Goal: Transaction & Acquisition: Book appointment/travel/reservation

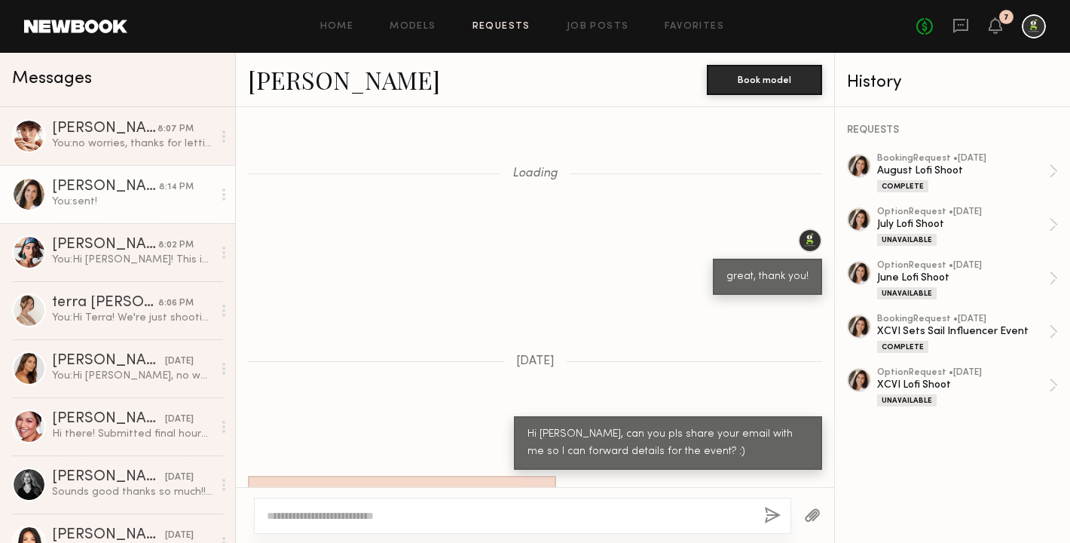
scroll to position [1992, 0]
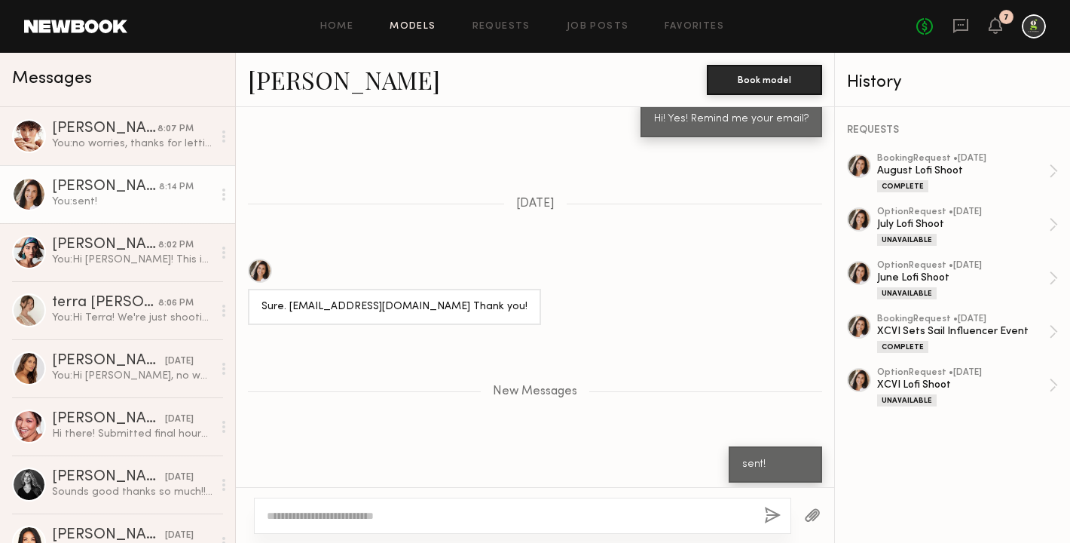
click at [421, 30] on link "Models" at bounding box center [413, 27] width 46 height 10
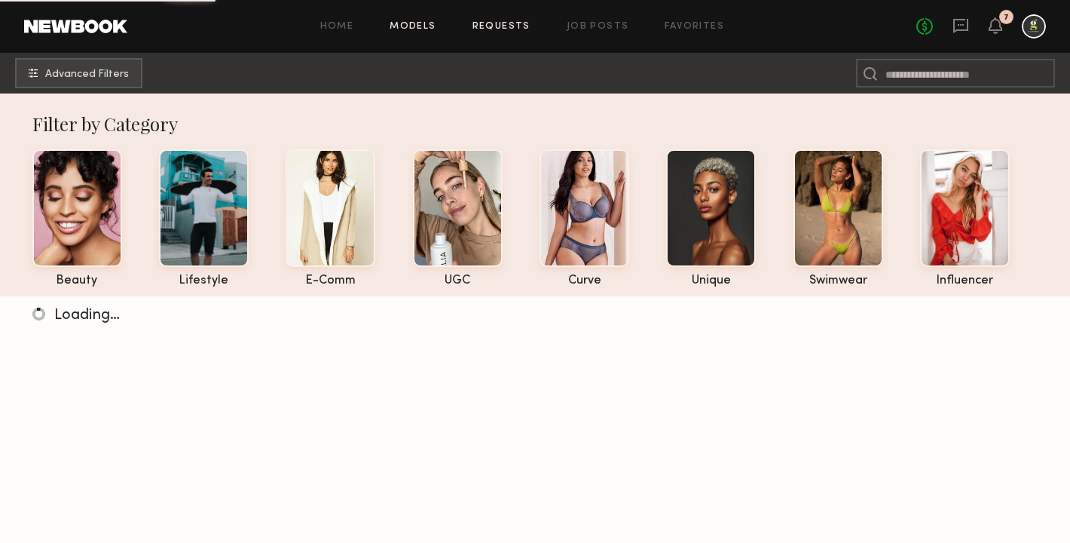
click at [502, 22] on link "Requests" at bounding box center [502, 27] width 58 height 10
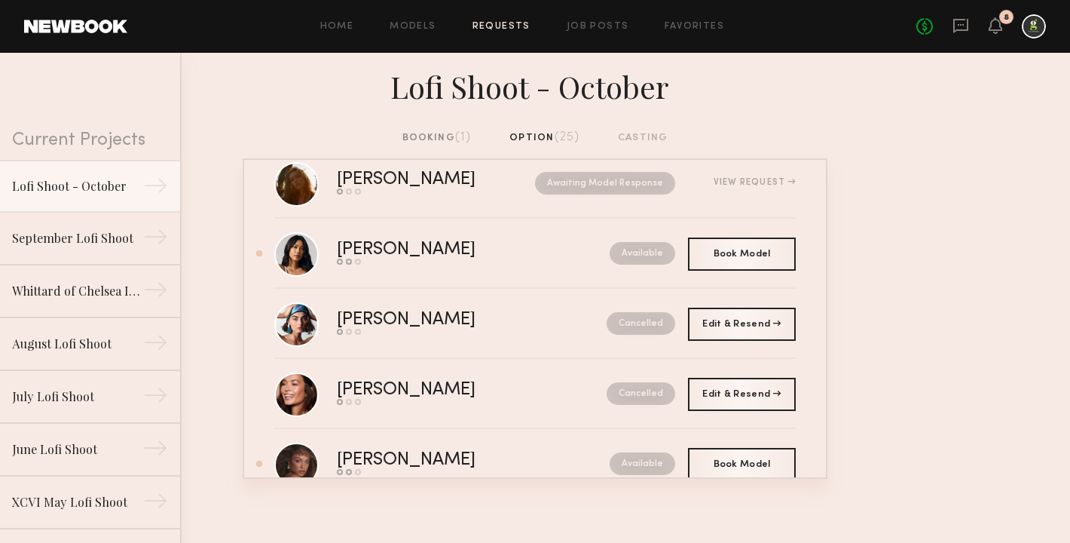
scroll to position [388, 0]
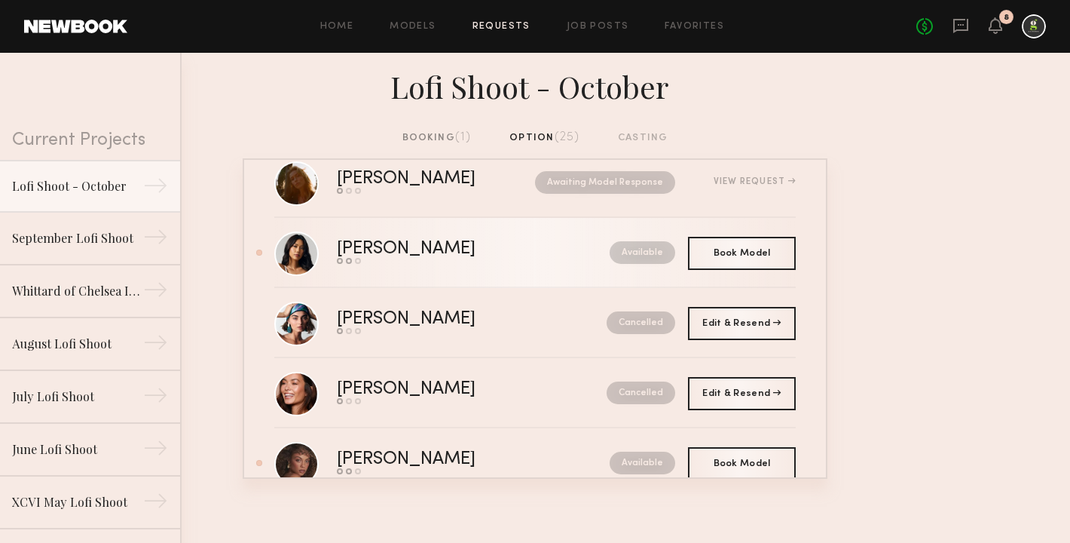
click at [463, 265] on link "[PERSON_NAME] Send request Model response Book model Available" at bounding box center [535, 253] width 522 height 70
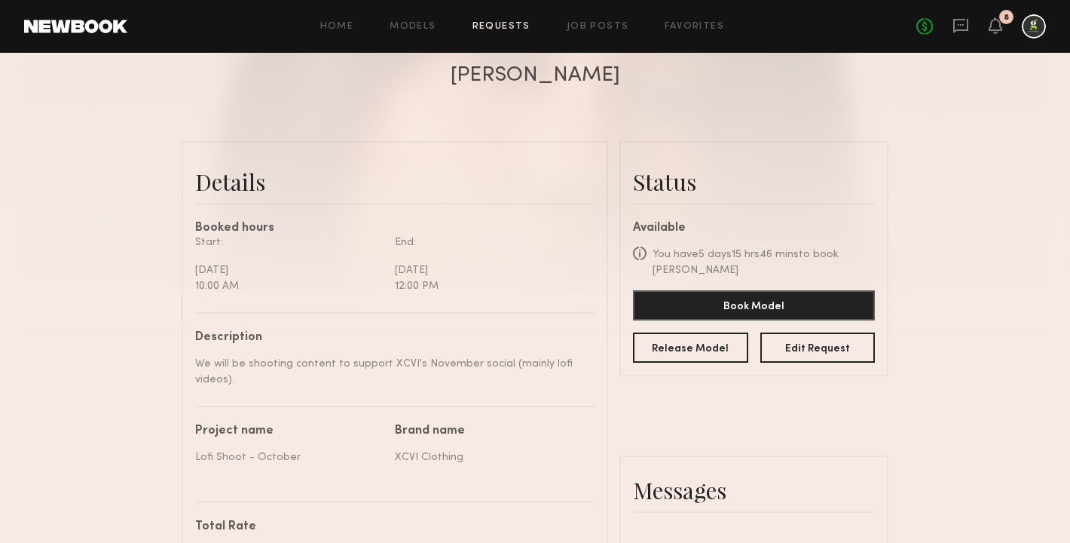
scroll to position [291, 0]
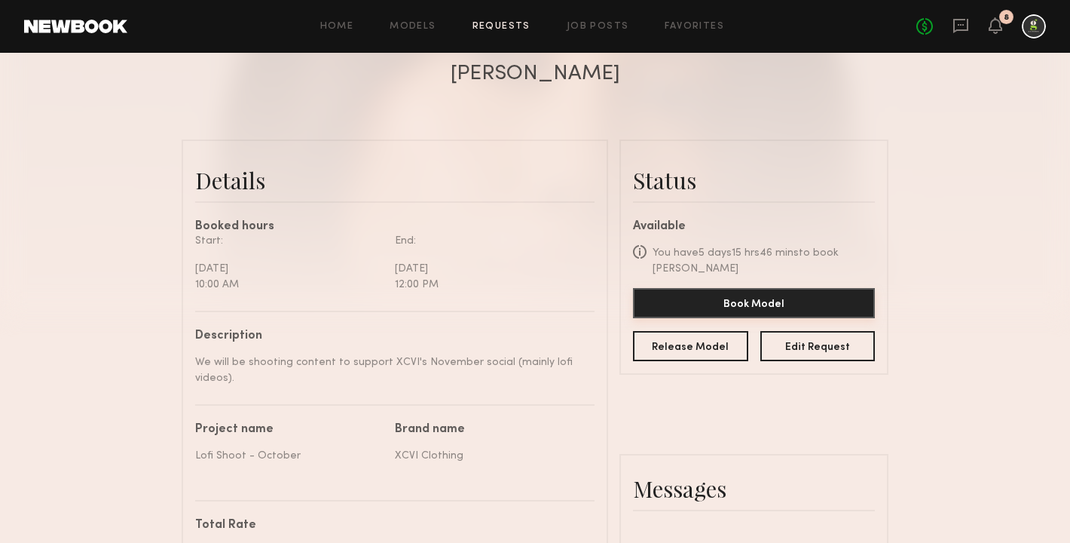
click at [773, 305] on button "Book Model" at bounding box center [754, 303] width 242 height 30
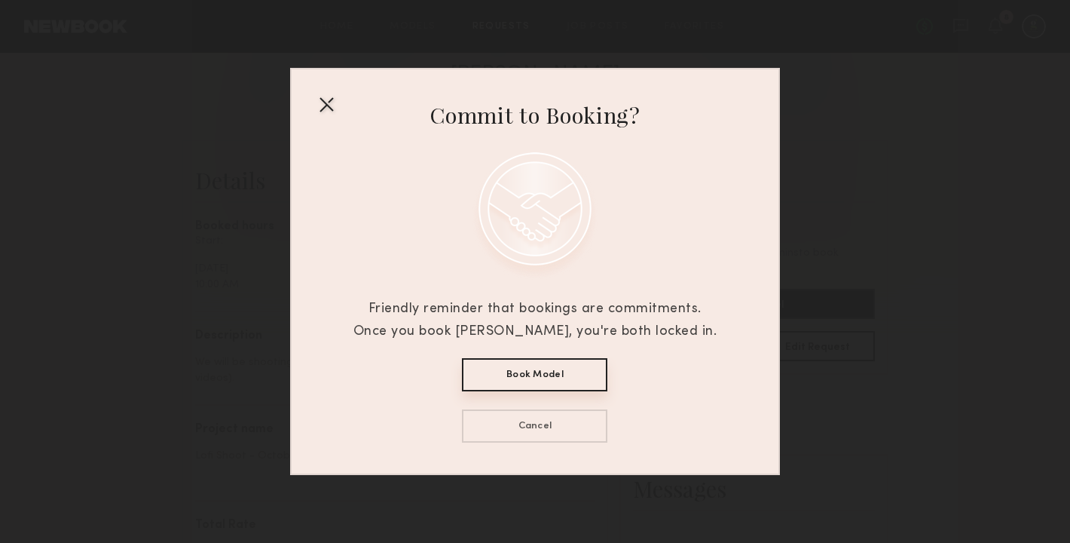
click at [576, 370] on button "Book Model" at bounding box center [534, 374] width 145 height 33
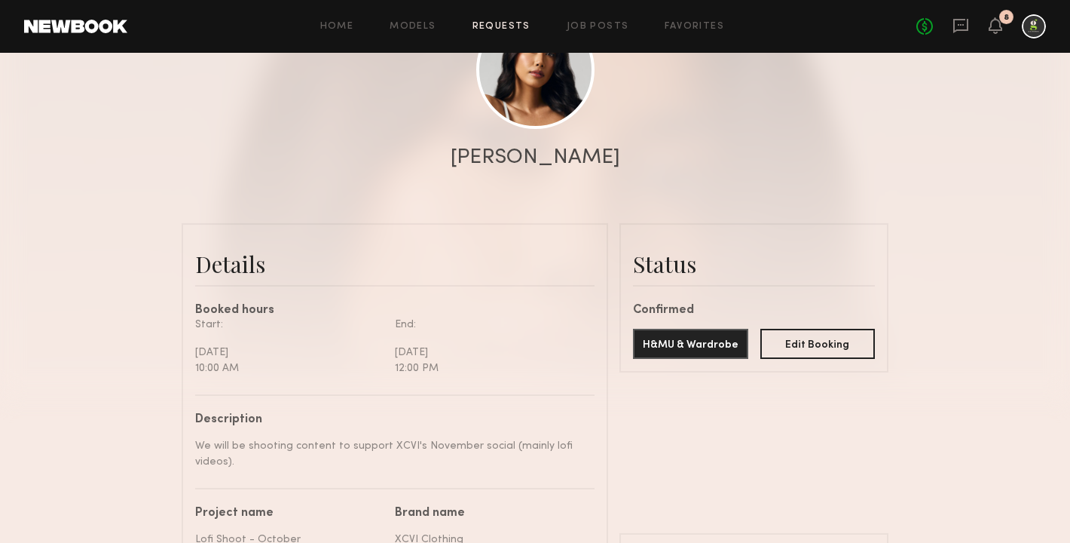
scroll to position [207, 0]
click at [530, 90] on link at bounding box center [535, 70] width 118 height 118
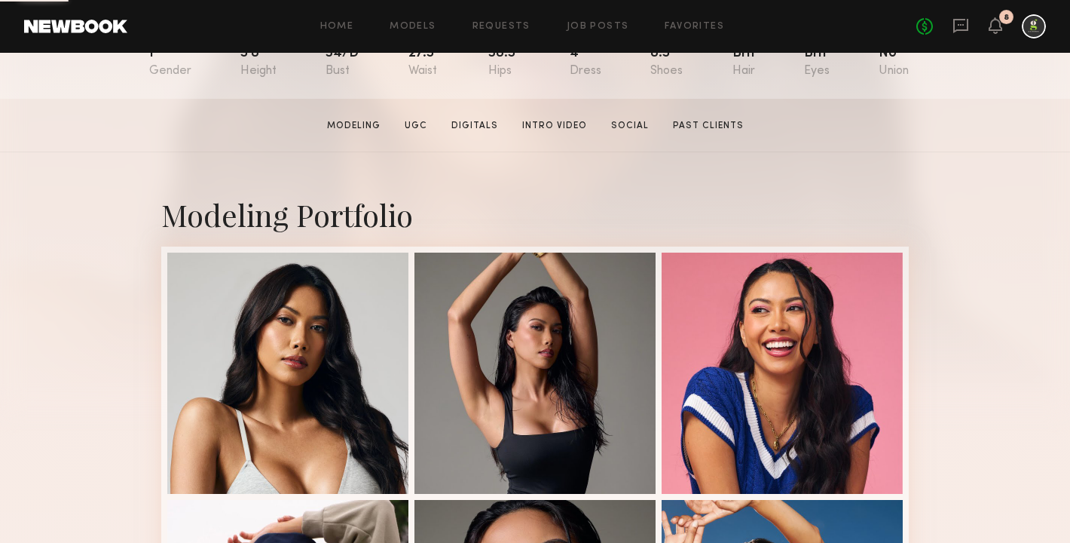
scroll to position [222, 0]
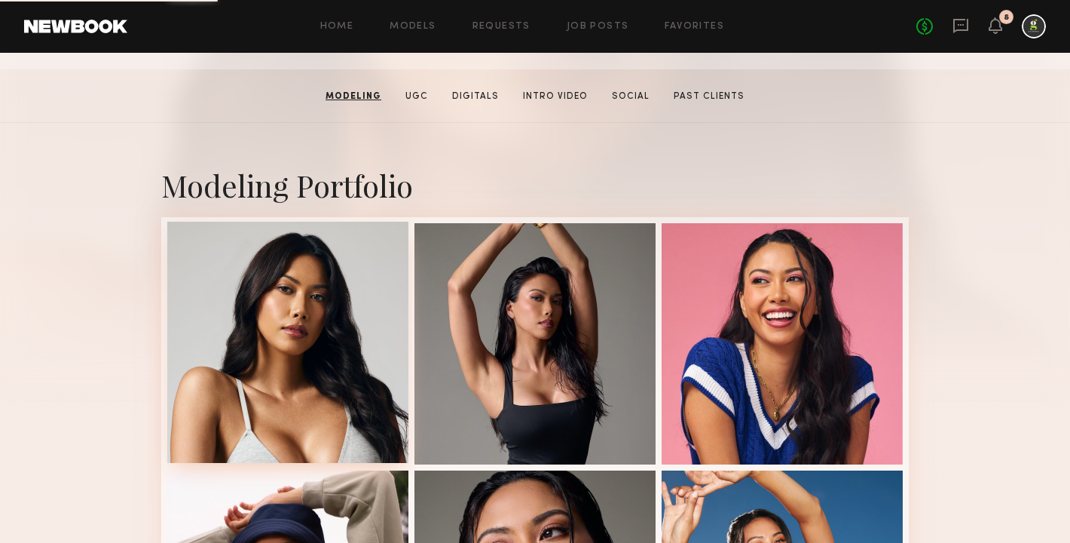
click at [355, 378] on div at bounding box center [287, 342] width 241 height 241
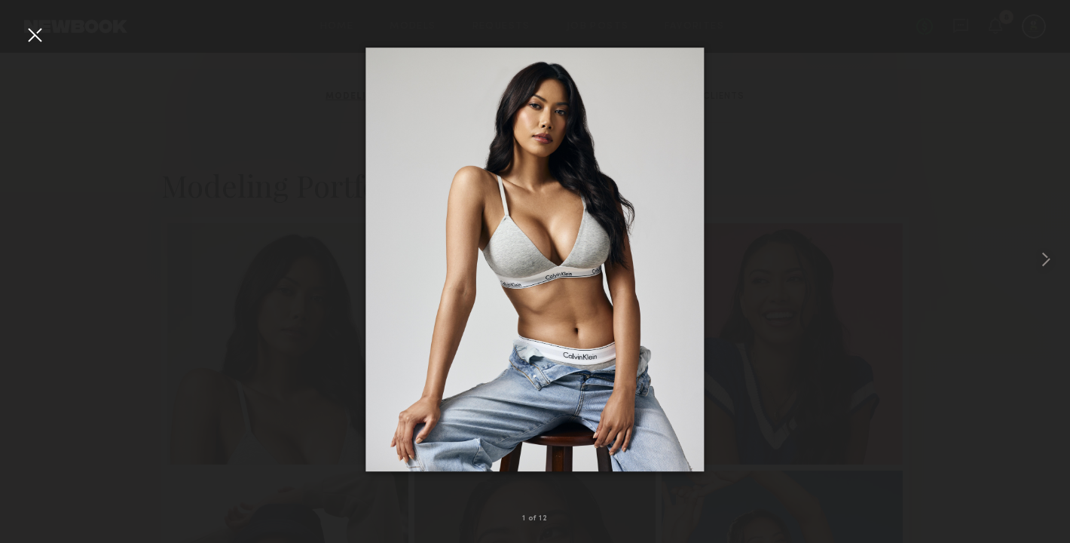
click at [25, 33] on div at bounding box center [35, 35] width 24 height 24
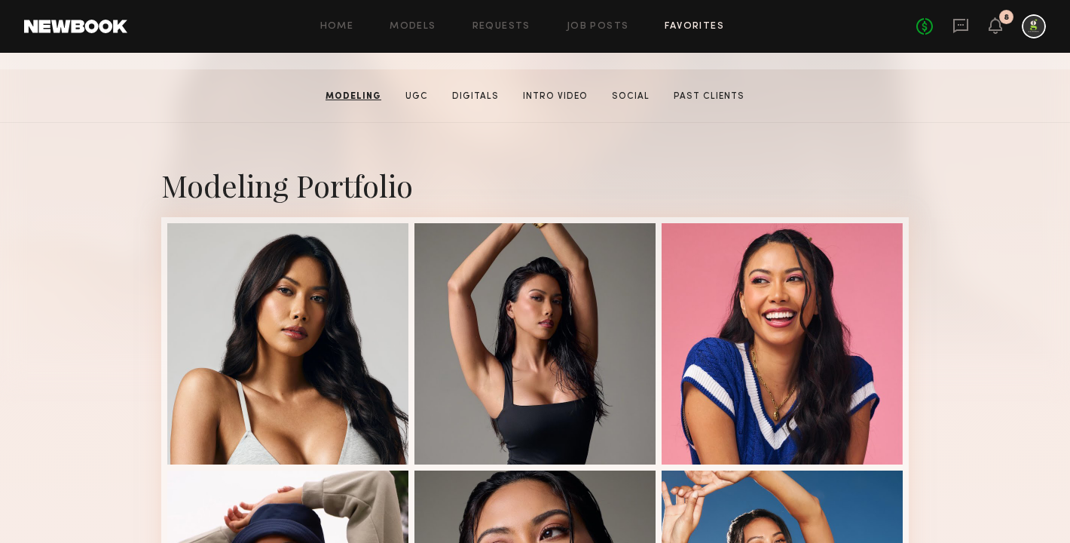
click at [684, 24] on link "Favorites" at bounding box center [695, 27] width 60 height 10
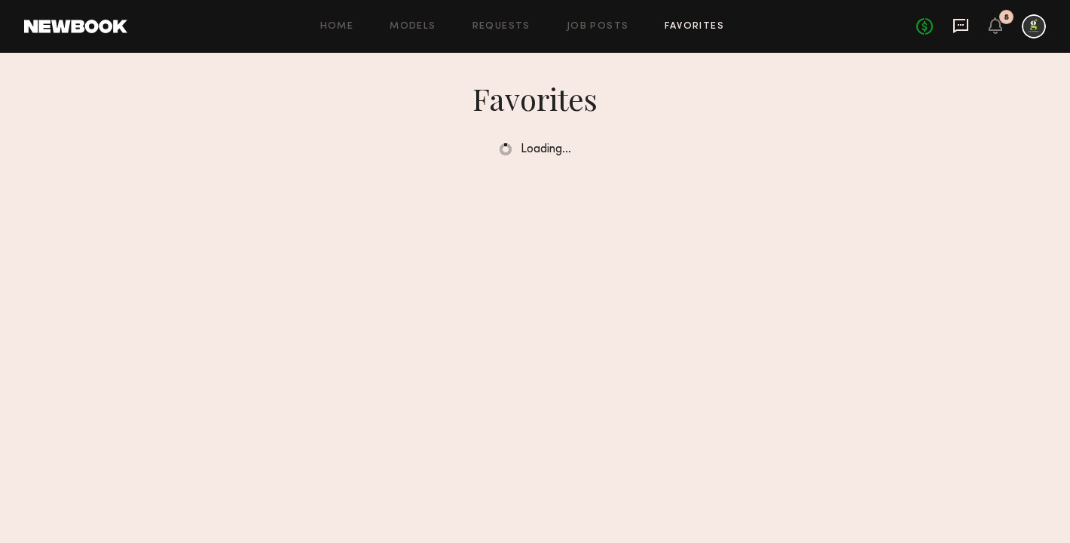
click at [957, 33] on icon at bounding box center [961, 25] width 17 height 17
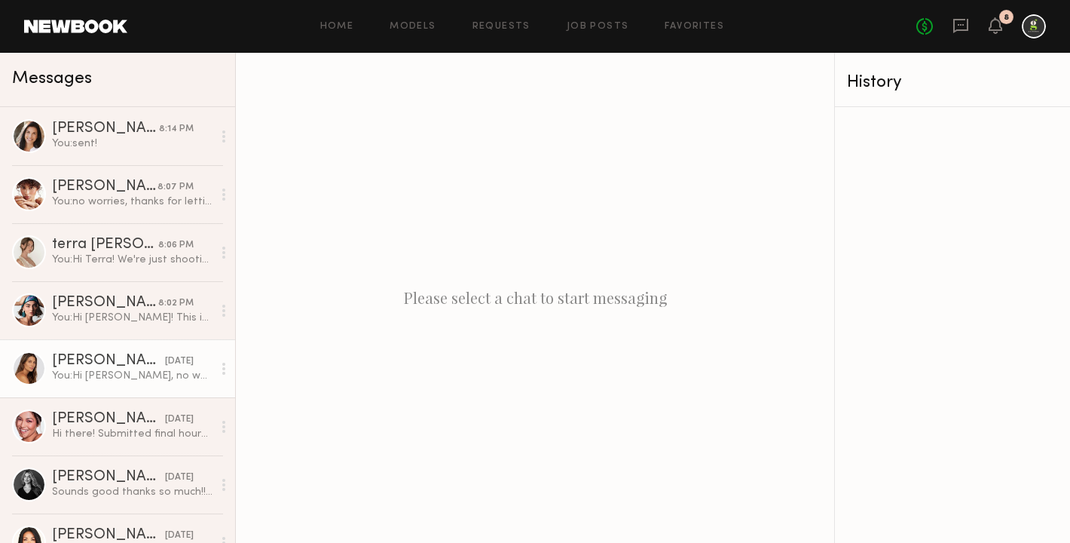
click at [119, 369] on div "You: Hi Carly, no worries! Let me know!" at bounding box center [132, 376] width 161 height 14
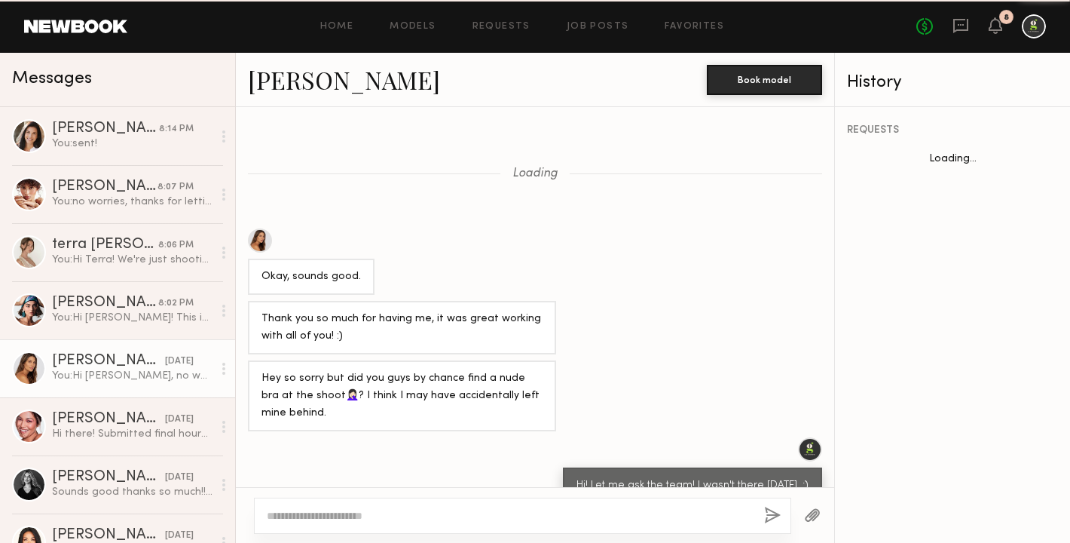
scroll to position [974, 0]
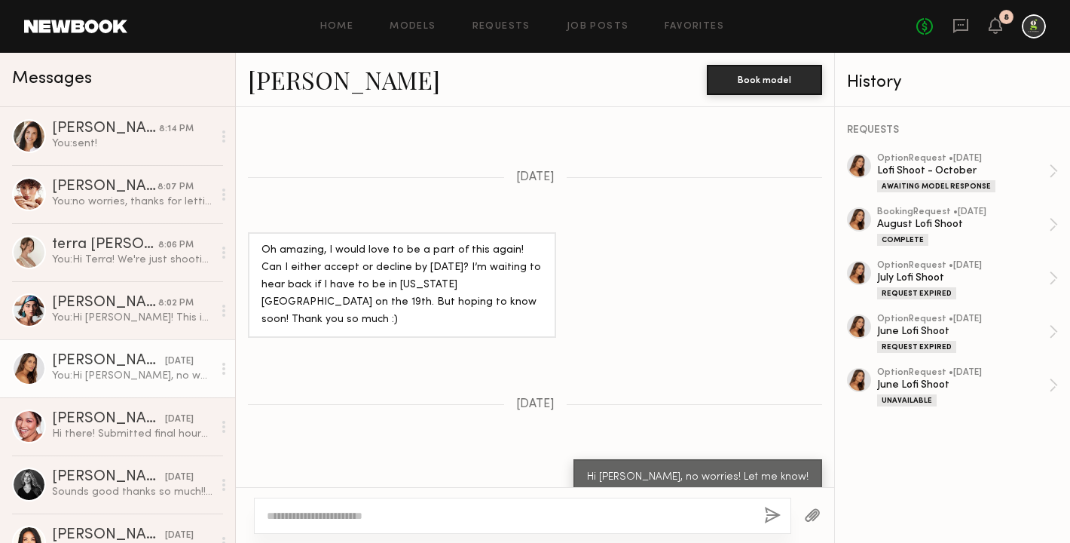
click at [268, 89] on link "[PERSON_NAME]" at bounding box center [344, 79] width 192 height 32
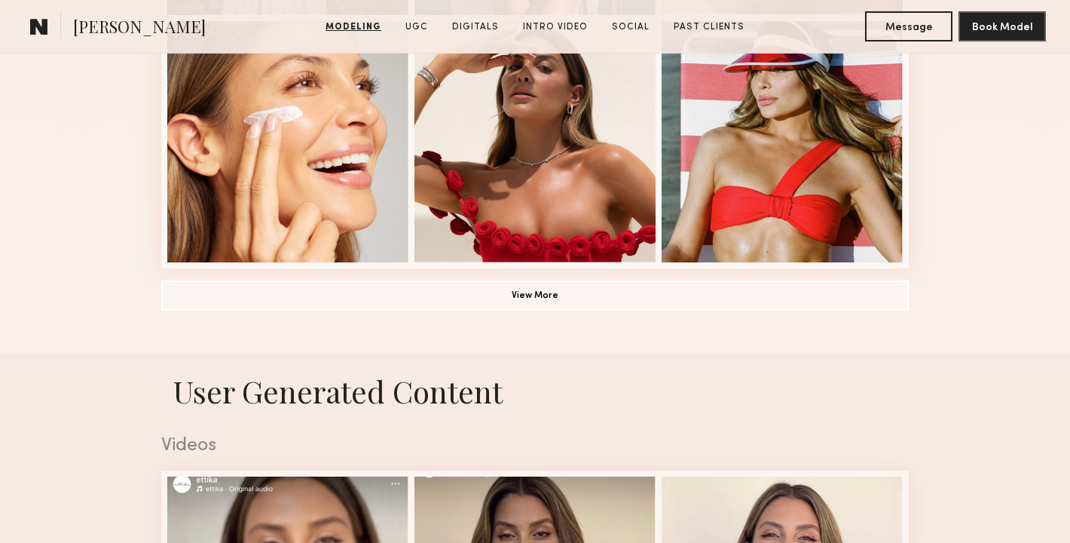
scroll to position [1027, 0]
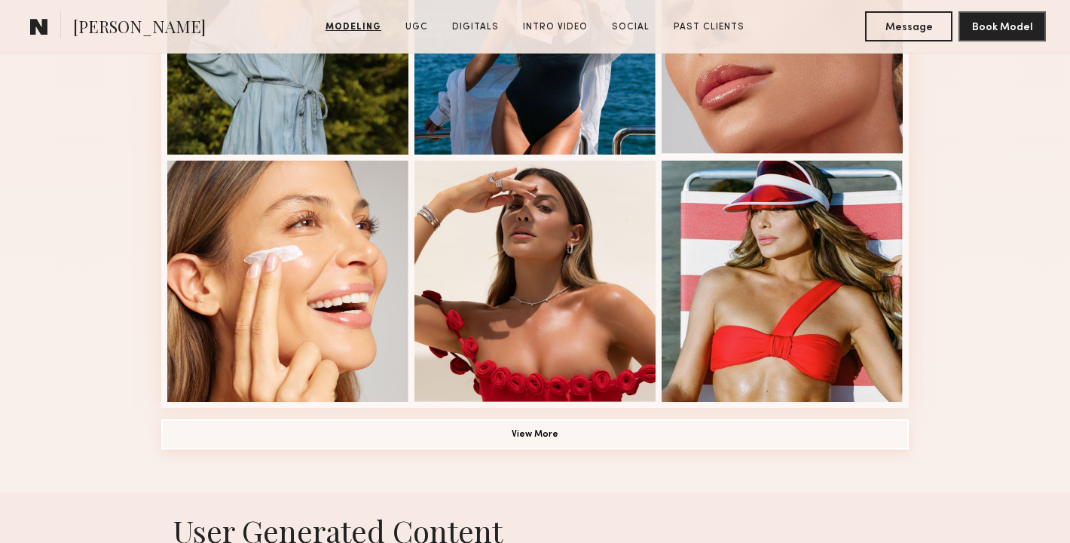
click at [331, 432] on button "View More" at bounding box center [535, 434] width 748 height 30
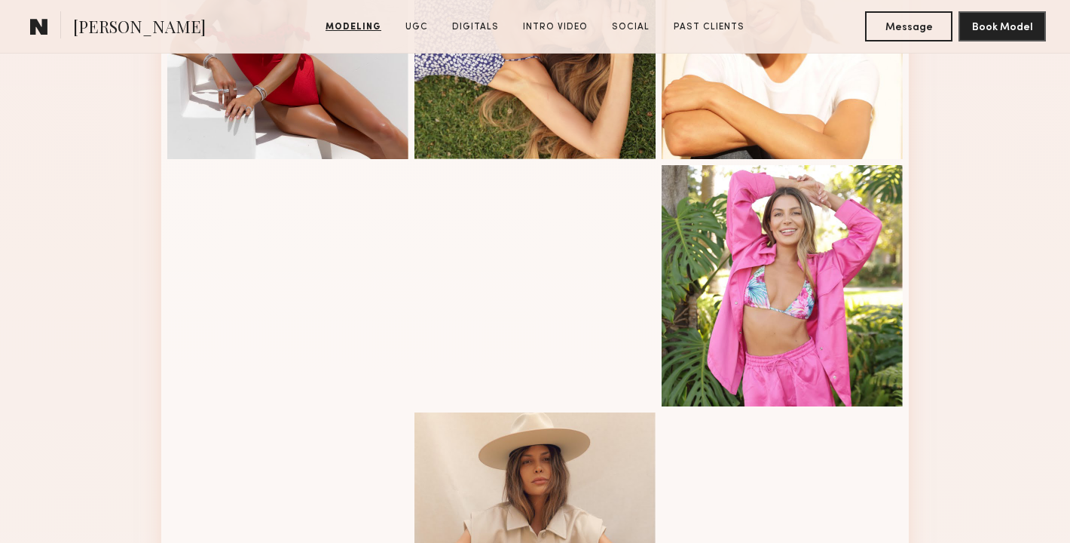
scroll to position [1980, 0]
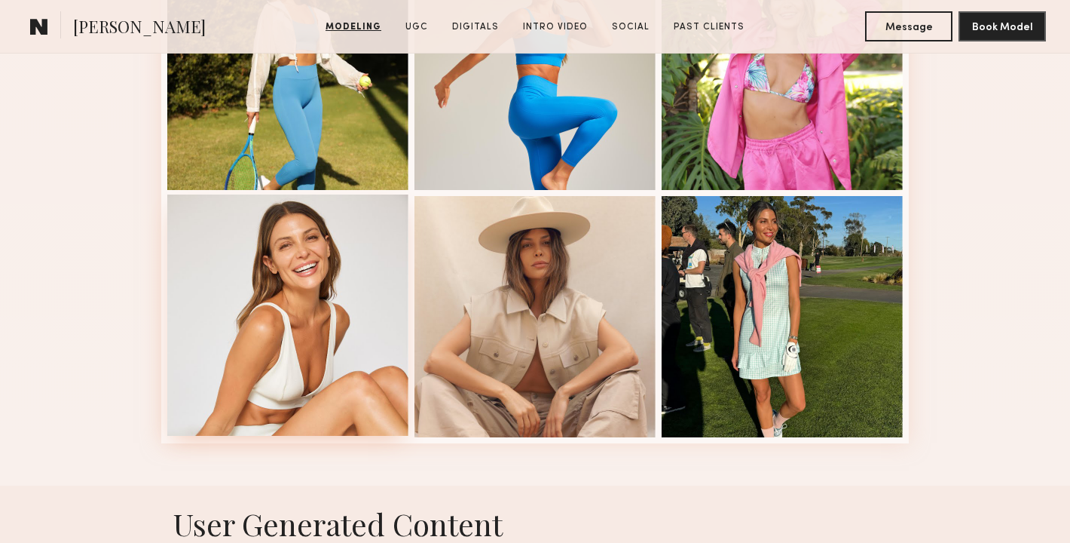
click at [320, 345] on div at bounding box center [287, 314] width 241 height 241
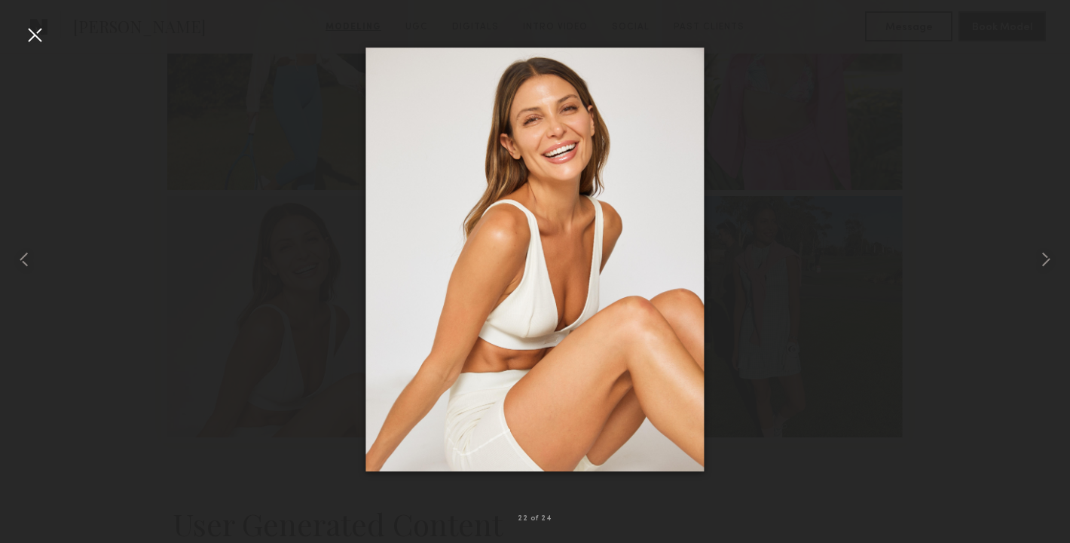
click at [33, 46] on div at bounding box center [35, 35] width 24 height 24
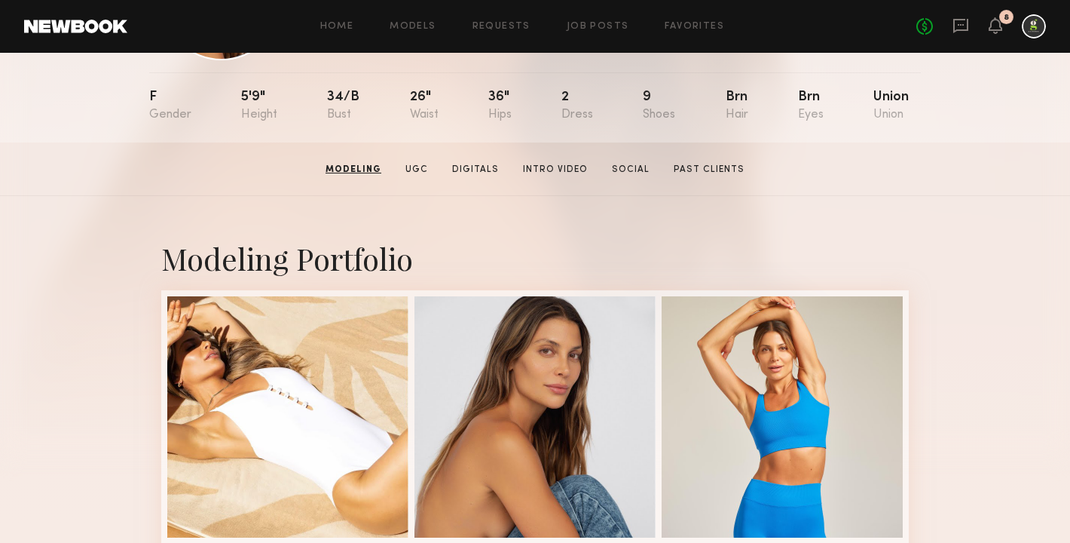
scroll to position [144, 0]
